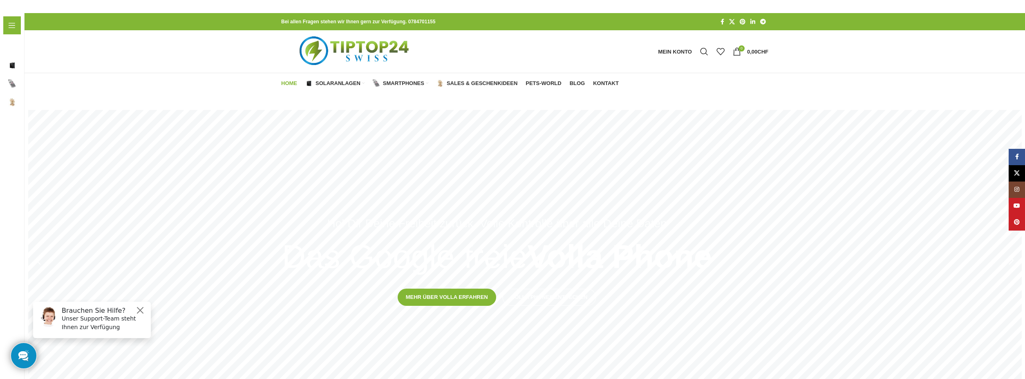
click at [341, 47] on img "Logo der Website" at bounding box center [355, 51] width 148 height 42
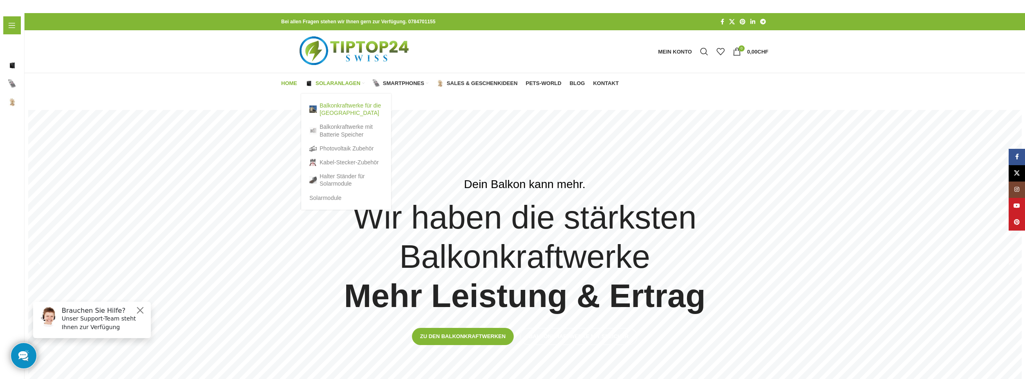
click at [331, 113] on link "Balkonkraftwerke für die [GEOGRAPHIC_DATA]" at bounding box center [346, 108] width 74 height 21
